Goal: Register for event/course

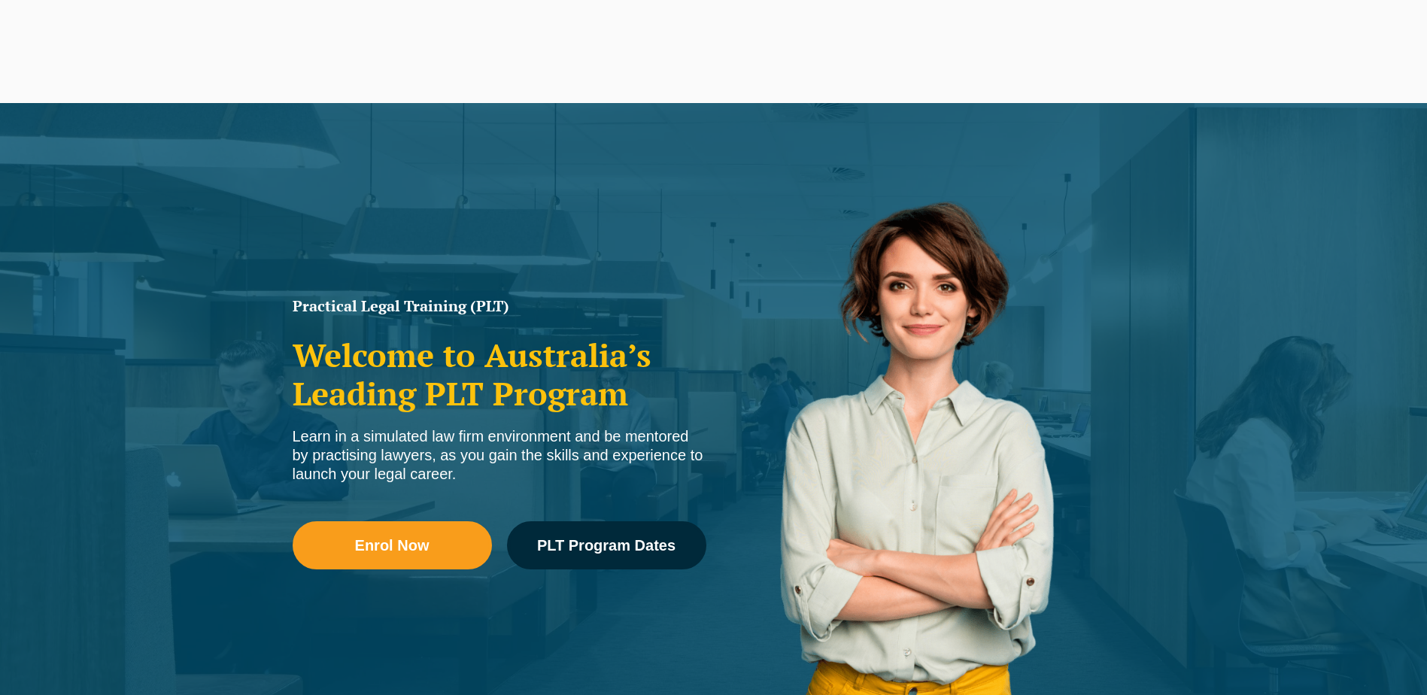
click at [615, 551] on span "PLT Program Dates" at bounding box center [606, 545] width 138 height 15
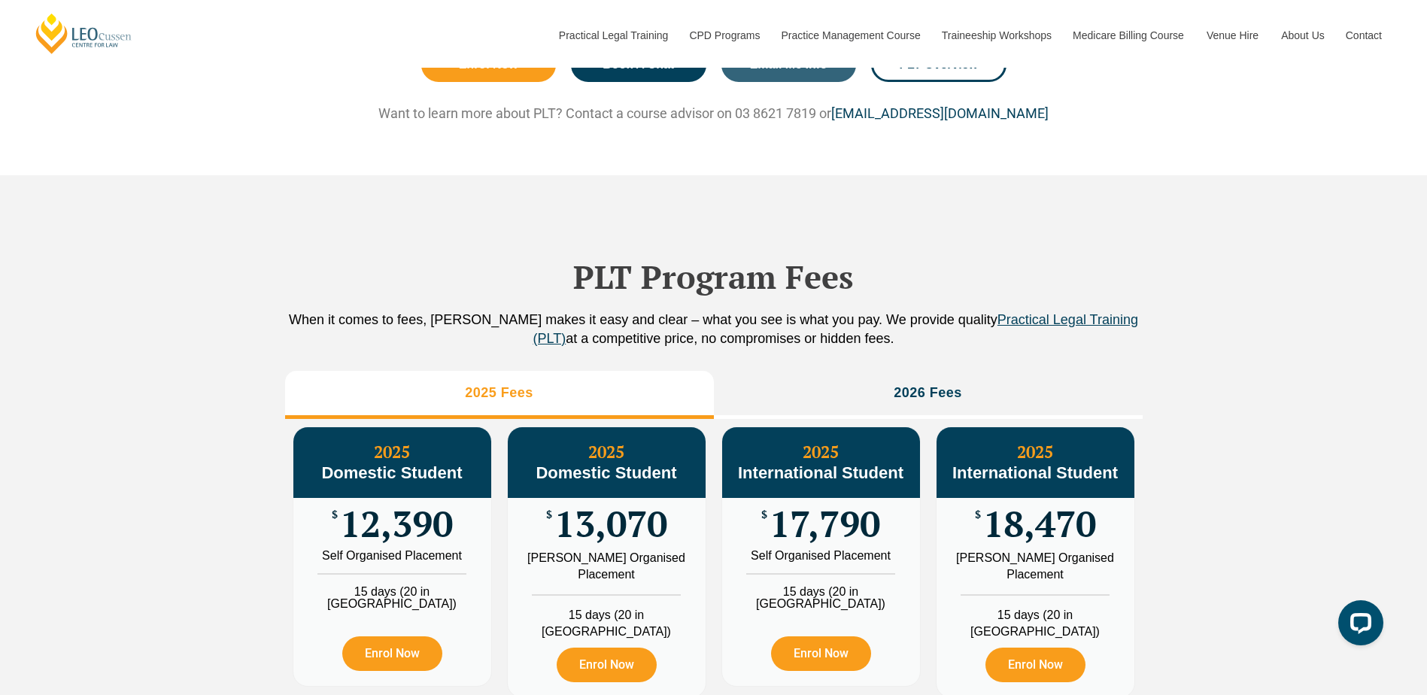
scroll to position [1491, 0]
